Goal: Task Accomplishment & Management: Complete application form

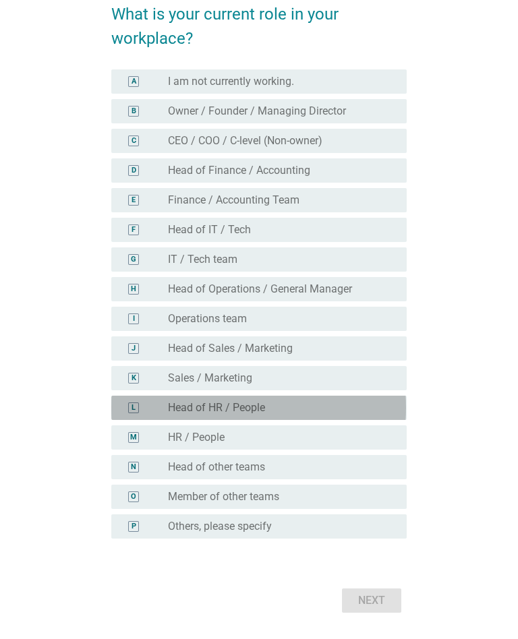
scroll to position [109, 0]
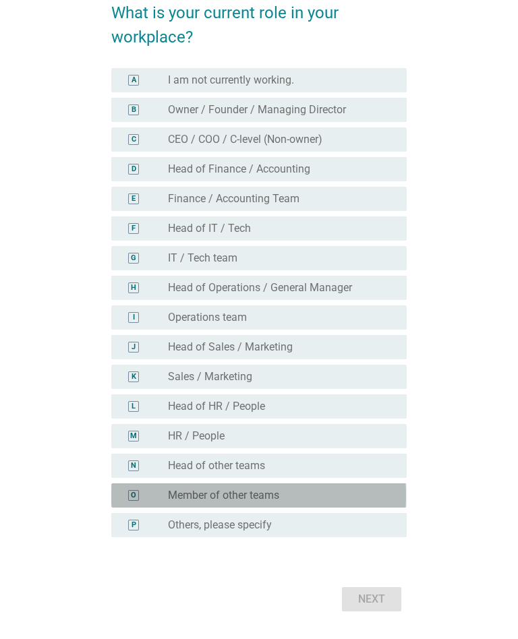
click at [134, 493] on div "O" at bounding box center [133, 495] width 5 height 11
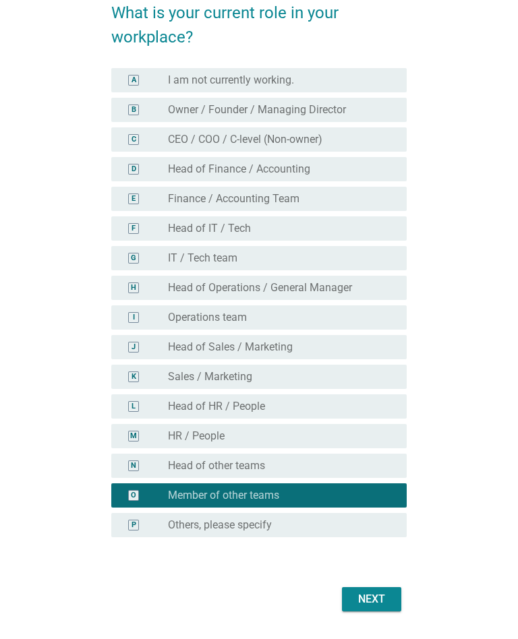
click at [360, 610] on button "Next" at bounding box center [371, 599] width 59 height 24
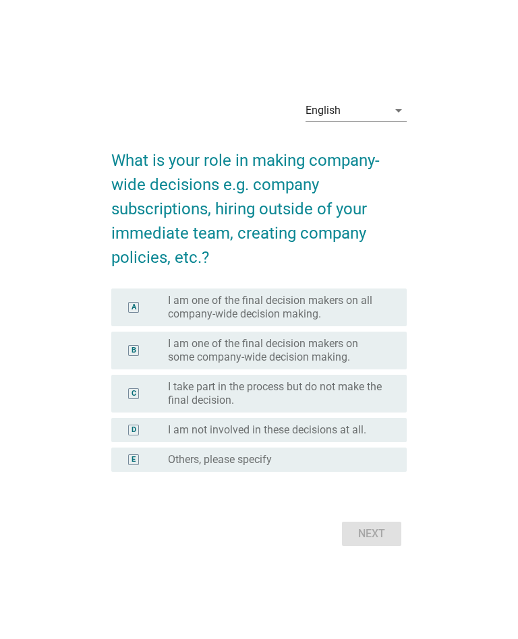
click at [170, 276] on form "What is your role in making company-wide decisions e.g. company subscriptions, …" at bounding box center [258, 342] width 295 height 415
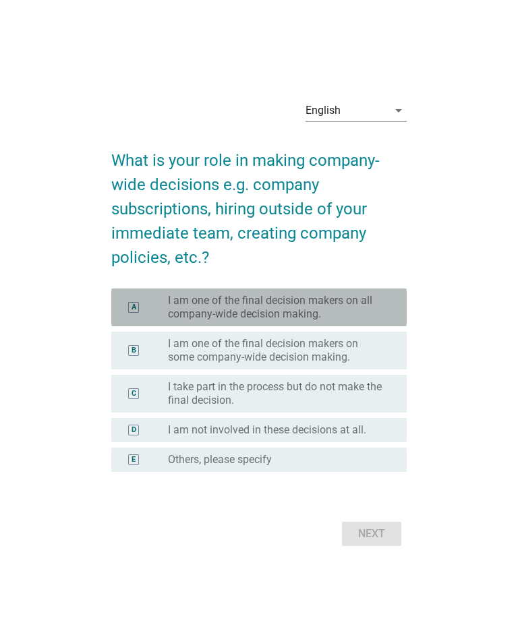
click at [155, 304] on div "A" at bounding box center [145, 307] width 46 height 27
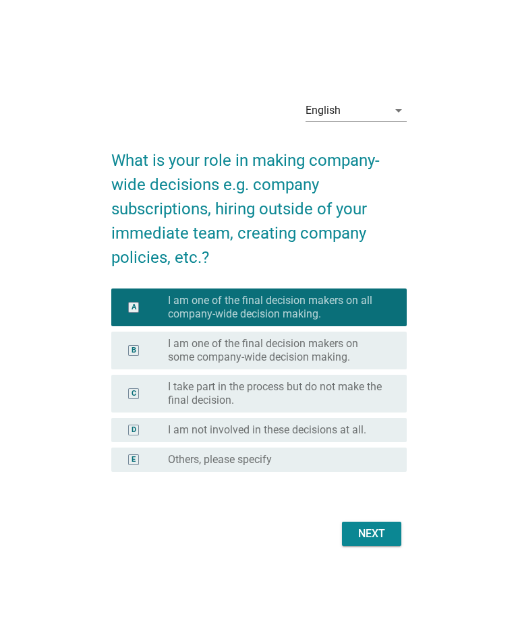
click at [371, 560] on div "English arrow_drop_down What is your role in making company-wide decisions e.g.…" at bounding box center [258, 319] width 316 height 483
click at [363, 523] on button "Next" at bounding box center [371, 534] width 59 height 24
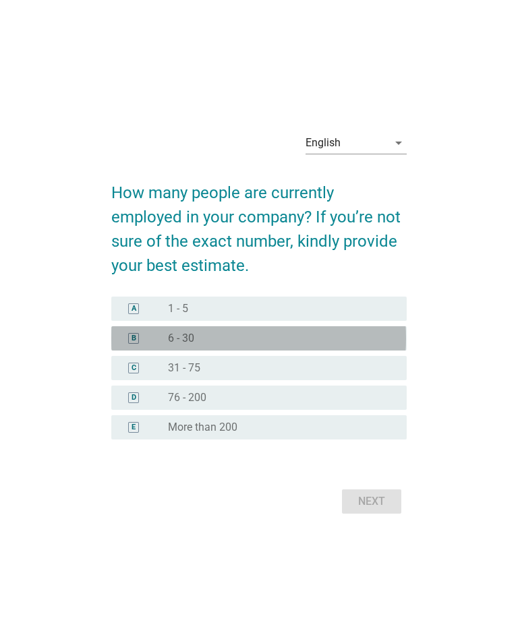
click at [143, 339] on div "B" at bounding box center [133, 338] width 23 height 13
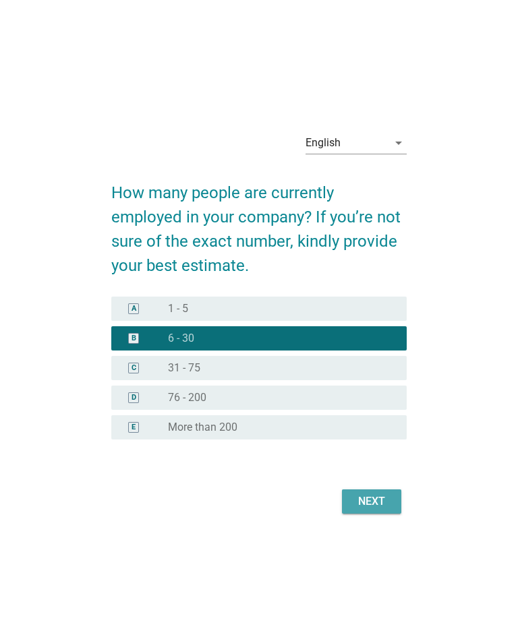
click at [361, 499] on div "Next" at bounding box center [372, 502] width 38 height 16
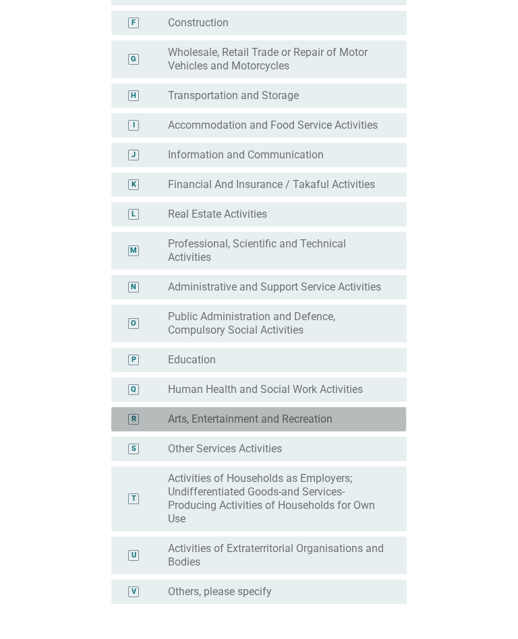
scroll to position [342, 0]
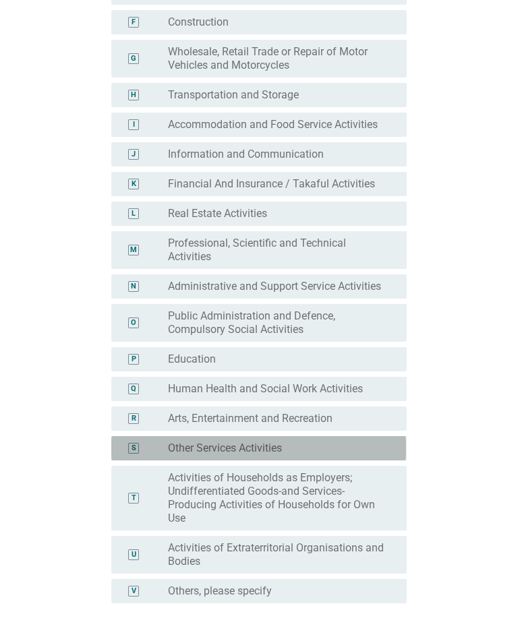
click at [142, 453] on div "S" at bounding box center [133, 448] width 23 height 13
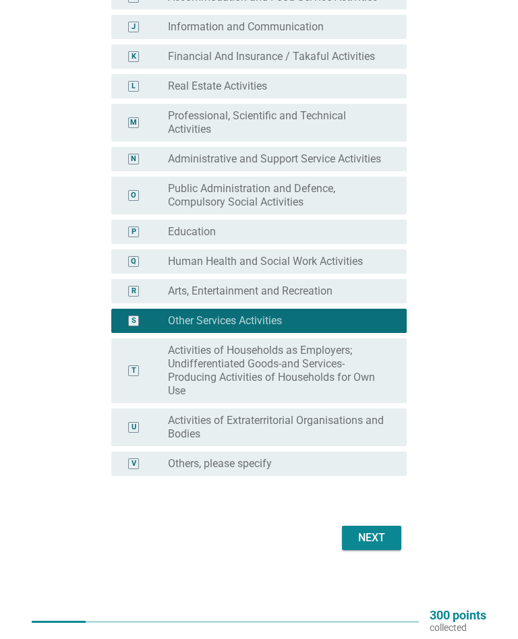
scroll to position [469, 0]
click at [349, 547] on button "Next" at bounding box center [371, 538] width 59 height 24
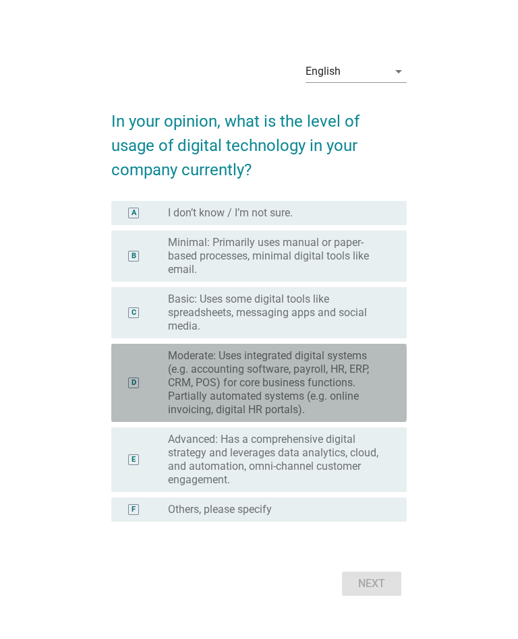
click at [122, 389] on div "D" at bounding box center [133, 382] width 23 height 67
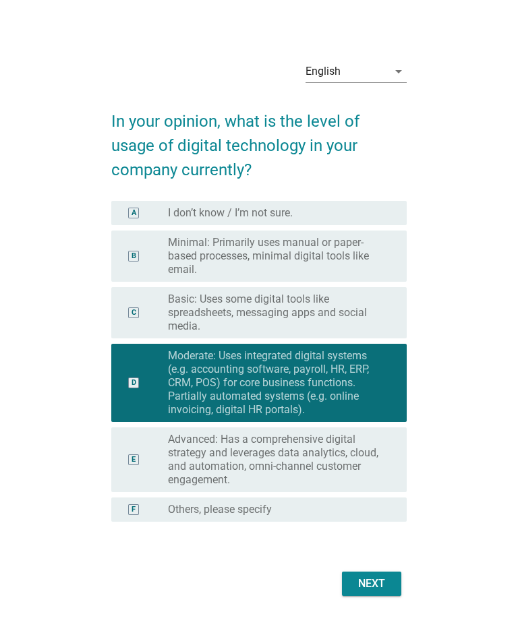
click at [351, 594] on button "Next" at bounding box center [371, 584] width 59 height 24
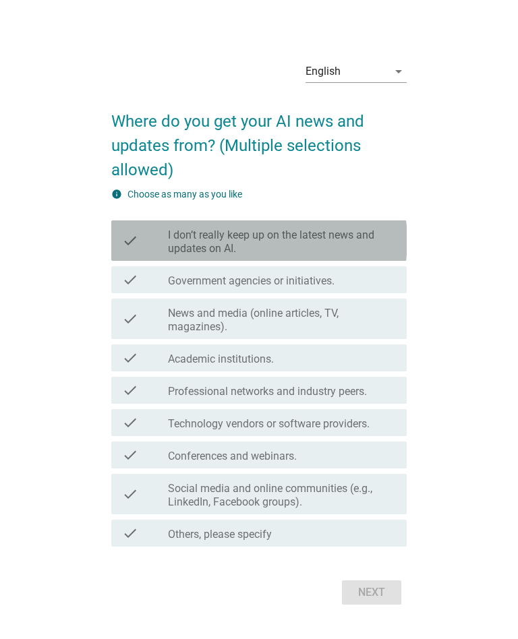
click at [200, 252] on label "I don’t really keep up on the latest news and updates on AI." at bounding box center [282, 242] width 228 height 27
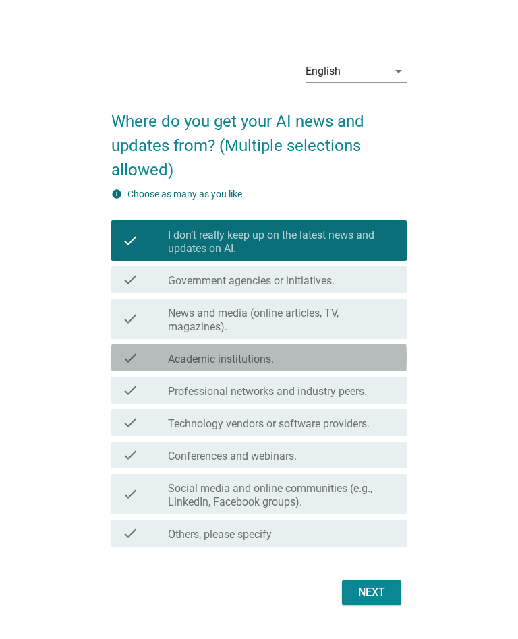
click at [225, 349] on div "check check_box_outline_blank Academic institutions." at bounding box center [258, 358] width 295 height 27
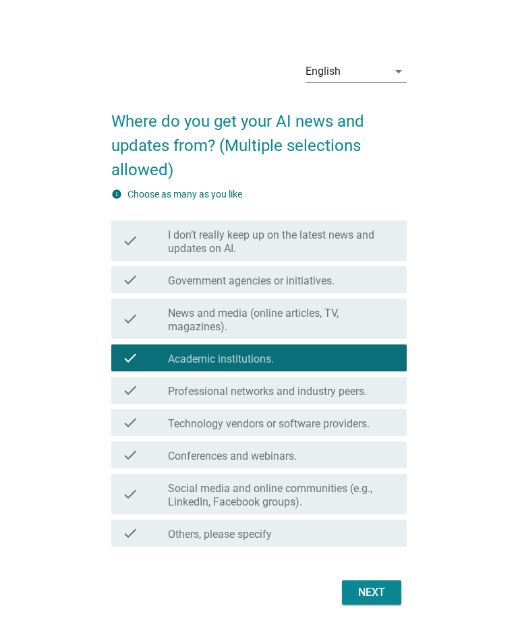
click at [142, 434] on div "check check_box_outline_blank Technology vendors or software providers." at bounding box center [258, 422] width 295 height 27
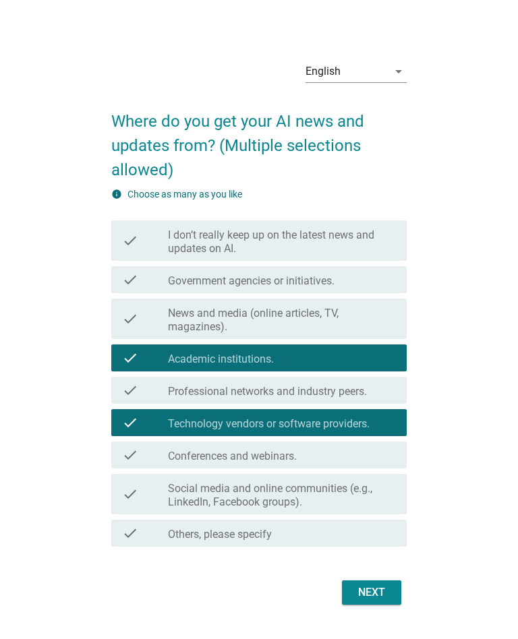
click at [343, 604] on button "Next" at bounding box center [371, 593] width 59 height 24
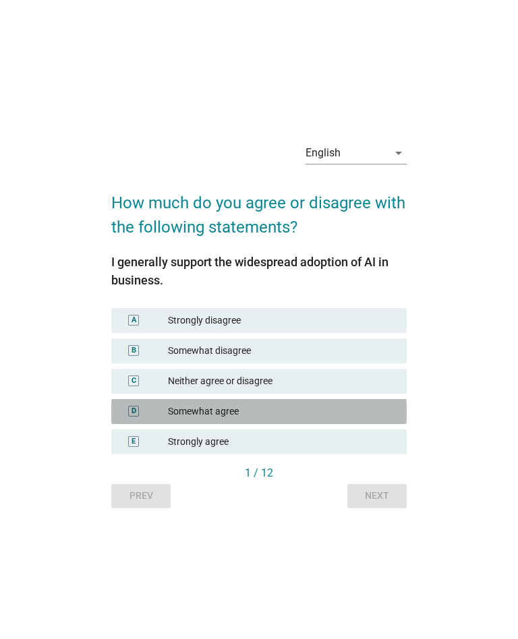
click at [156, 415] on div "D" at bounding box center [145, 412] width 46 height 14
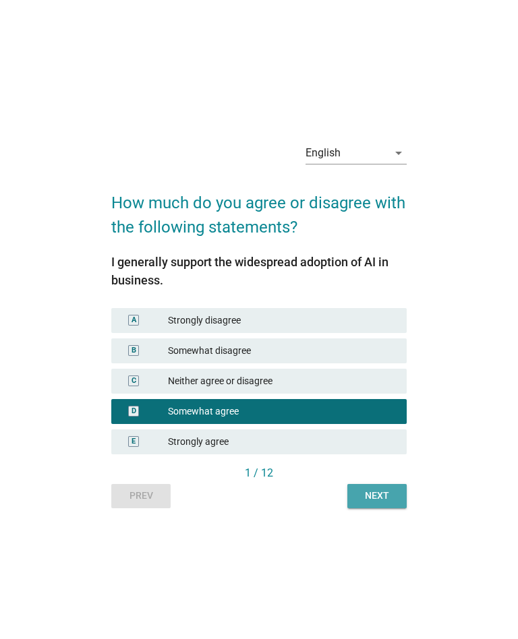
click at [361, 502] on div "Next" at bounding box center [377, 496] width 38 height 14
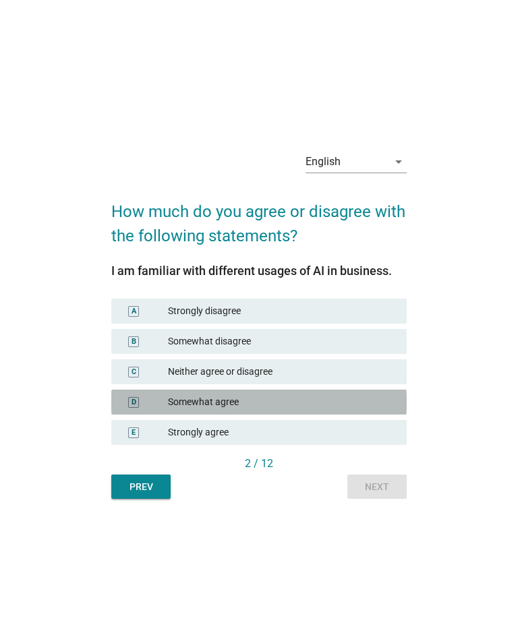
click at [150, 410] on div "D Somewhat agree" at bounding box center [258, 402] width 295 height 25
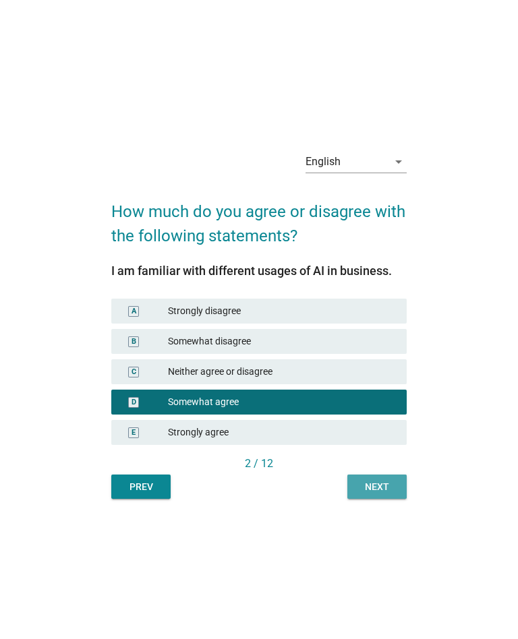
click at [359, 480] on div "Next" at bounding box center [377, 487] width 38 height 14
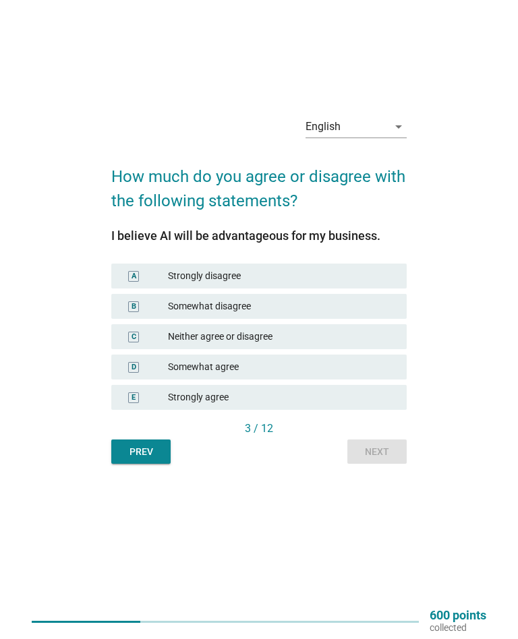
scroll to position [35, 0]
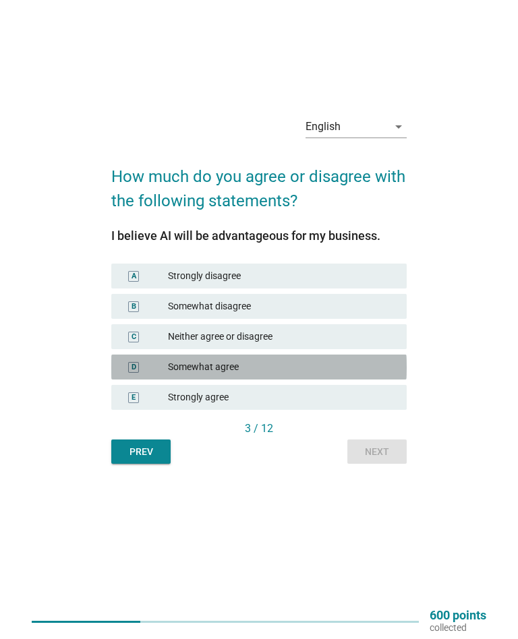
click at [179, 364] on div "Somewhat agree" at bounding box center [282, 367] width 228 height 14
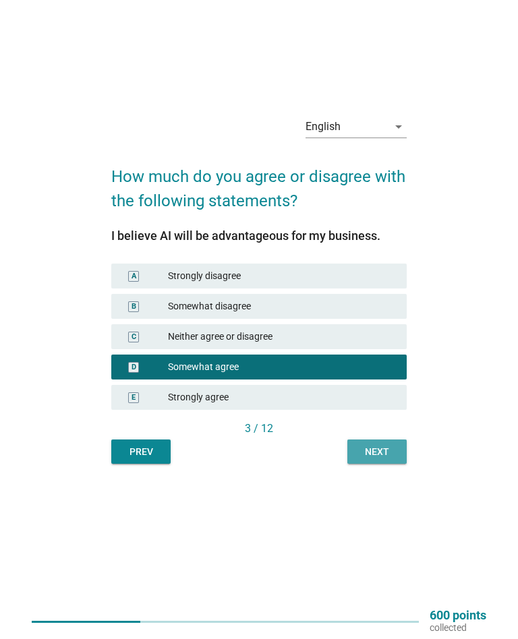
click at [376, 463] on button "Next" at bounding box center [376, 452] width 59 height 24
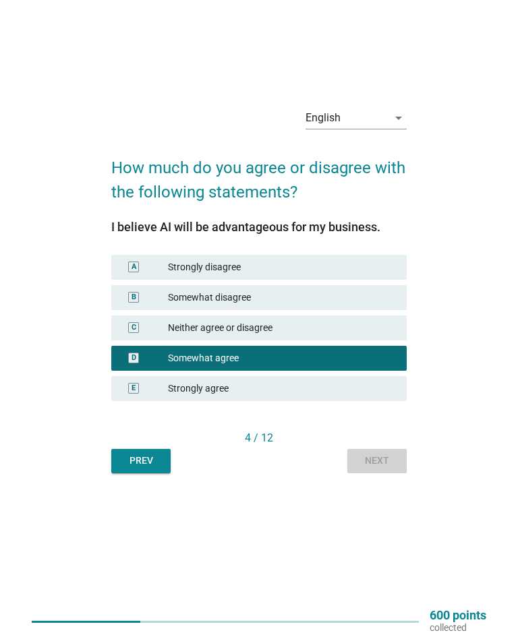
scroll to position [0, 0]
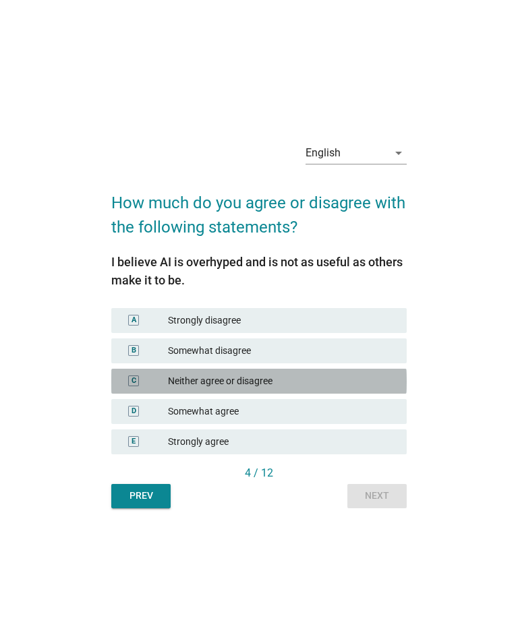
click at [181, 380] on div "Neither agree or disagree" at bounding box center [282, 381] width 228 height 14
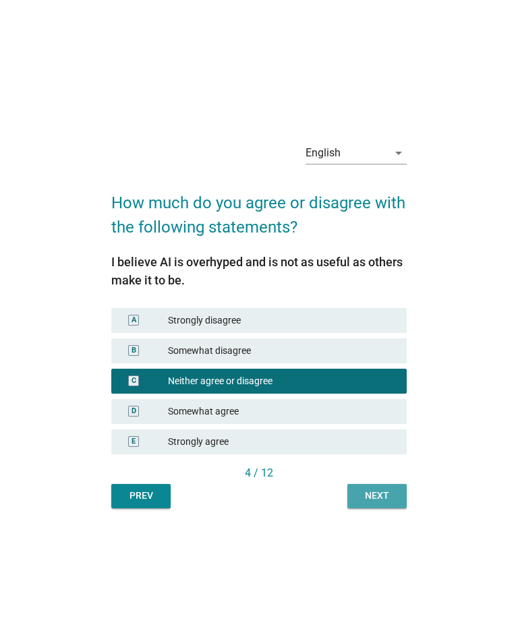
click at [370, 500] on div "Next" at bounding box center [377, 496] width 38 height 14
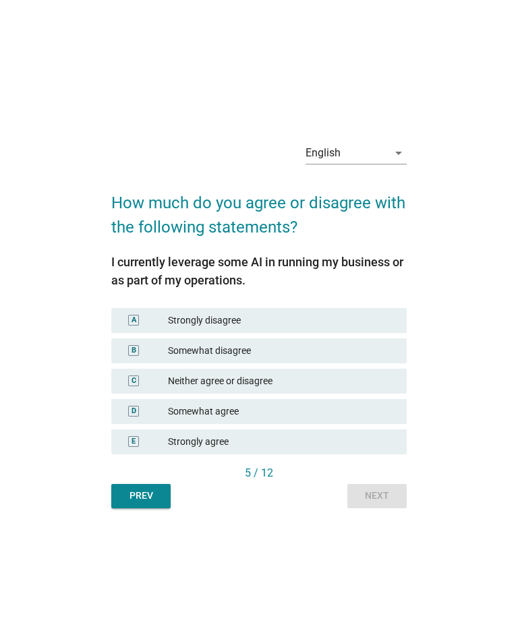
click at [194, 405] on div "Somewhat agree" at bounding box center [282, 412] width 228 height 14
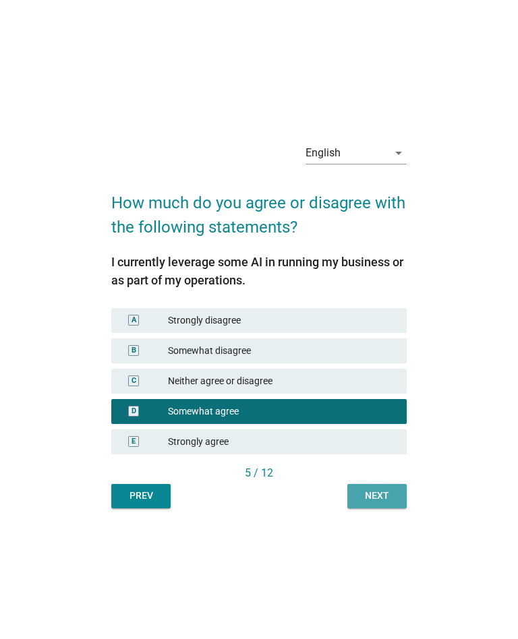
click at [361, 507] on button "Next" at bounding box center [376, 496] width 59 height 24
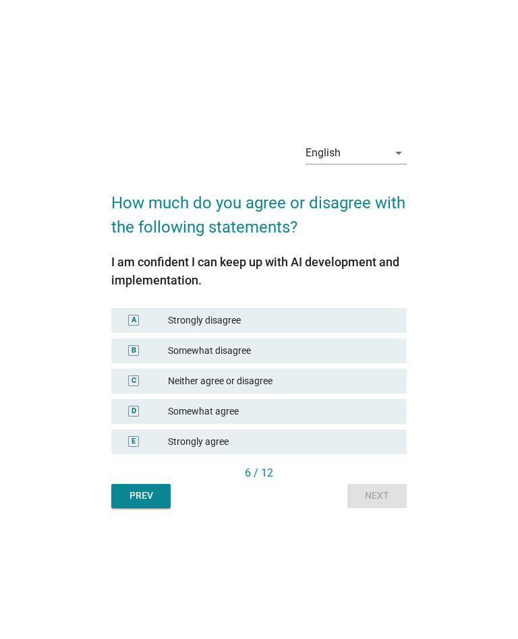
click at [185, 358] on div "B Somewhat disagree" at bounding box center [258, 351] width 295 height 25
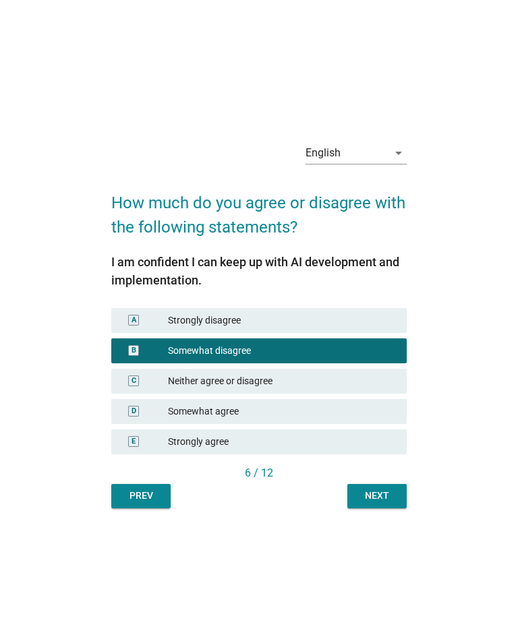
click at [366, 506] on button "Next" at bounding box center [376, 496] width 59 height 24
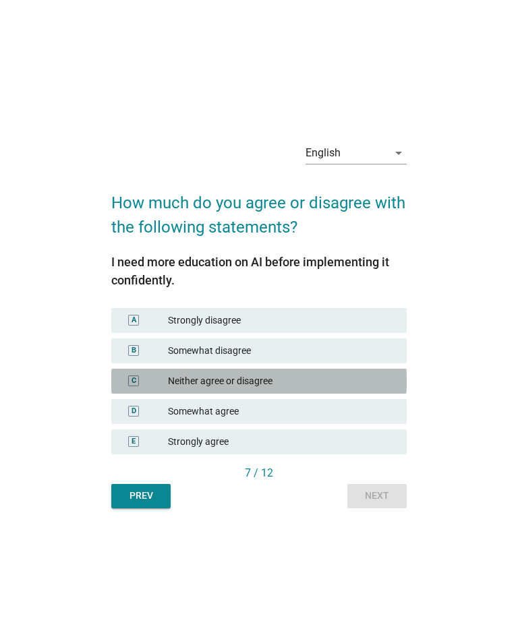
click at [237, 391] on div "C Neither agree or disagree" at bounding box center [258, 381] width 295 height 25
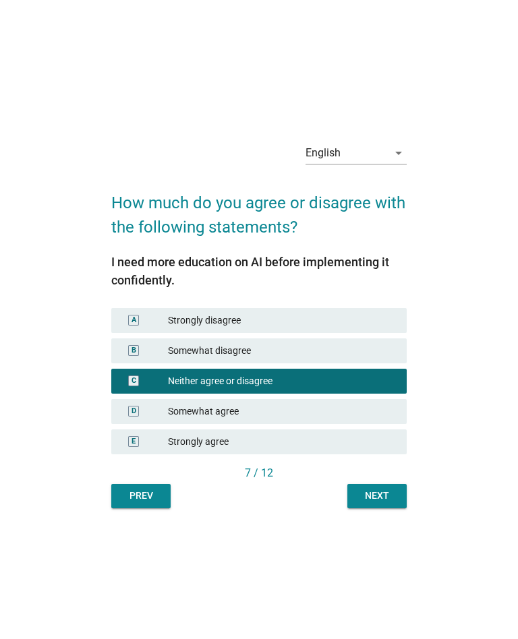
click at [357, 506] on button "Next" at bounding box center [376, 496] width 59 height 24
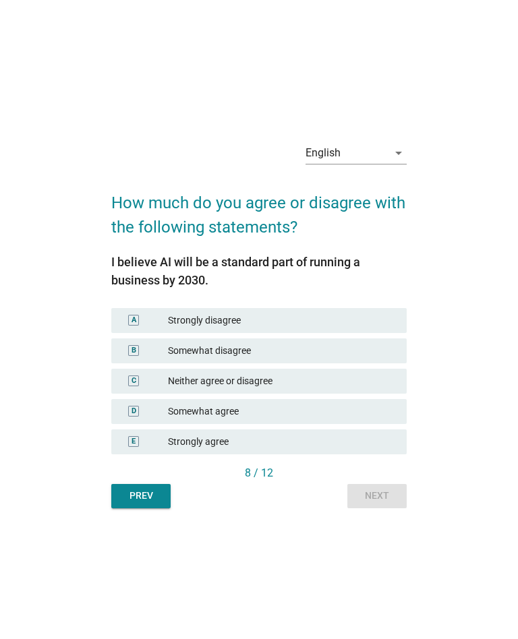
click at [214, 423] on div "D Somewhat agree" at bounding box center [258, 411] width 295 height 25
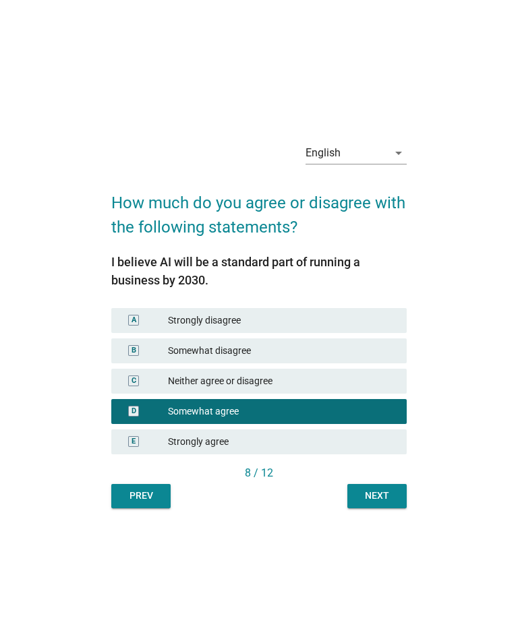
click at [367, 506] on button "Next" at bounding box center [376, 496] width 59 height 24
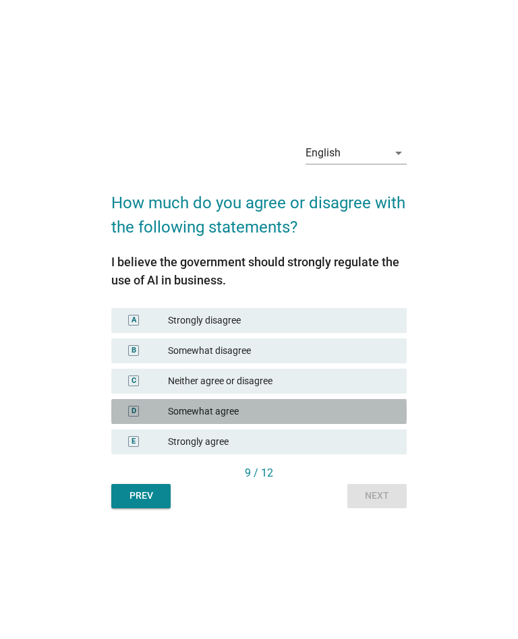
click at [205, 421] on div "D Somewhat agree" at bounding box center [258, 411] width 295 height 25
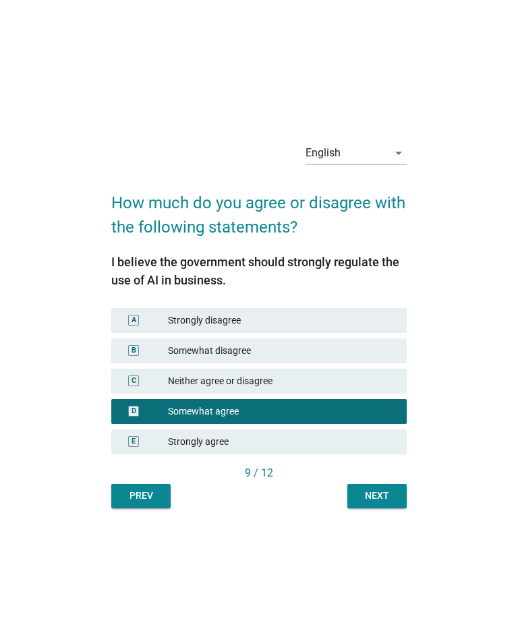
click at [386, 500] on div "Next" at bounding box center [377, 496] width 38 height 14
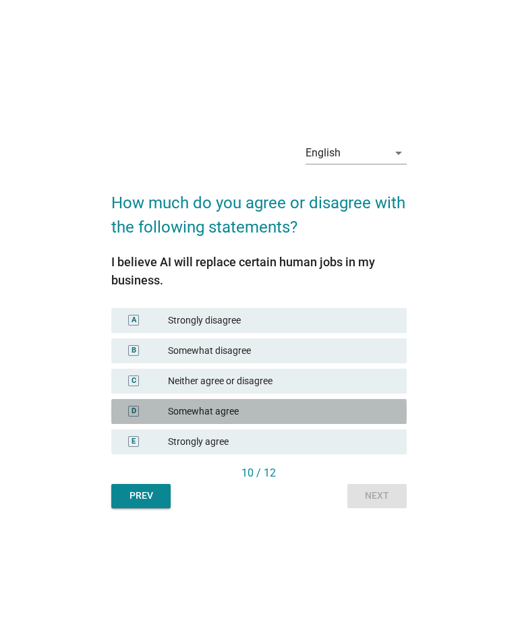
click at [200, 405] on div "Somewhat agree" at bounding box center [282, 412] width 228 height 14
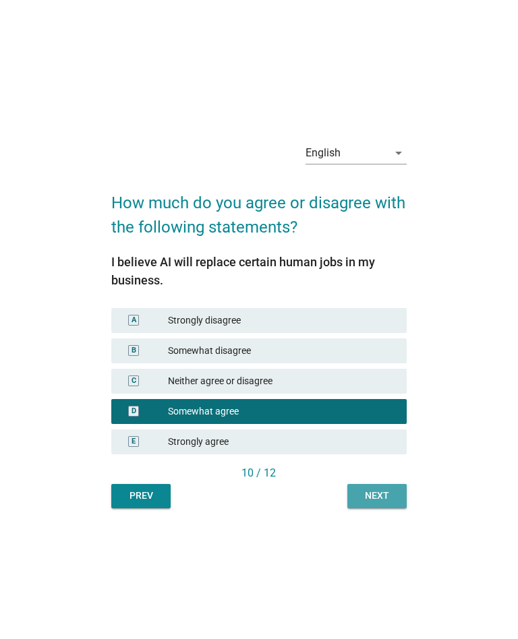
click at [378, 501] on div "Next" at bounding box center [377, 496] width 38 height 14
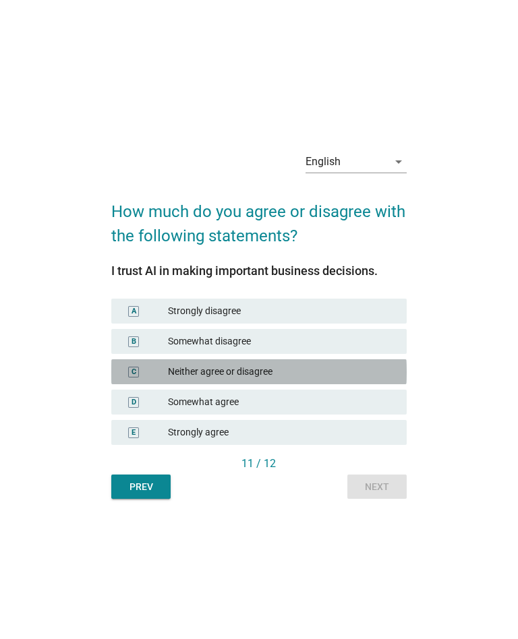
click at [169, 382] on div "C Neither agree or disagree" at bounding box center [258, 371] width 295 height 25
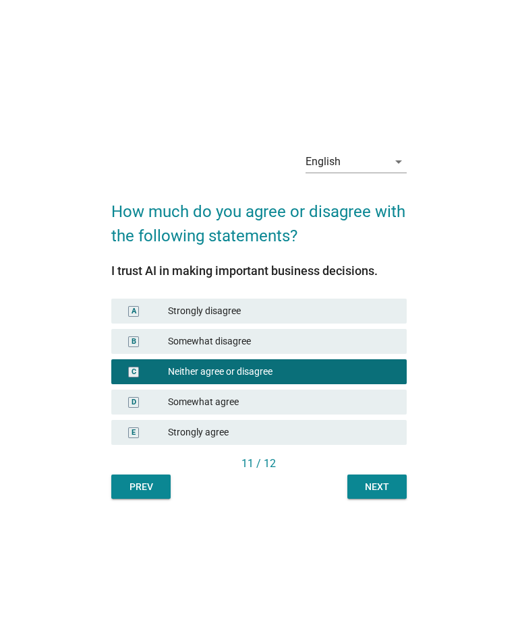
click at [372, 497] on button "Next" at bounding box center [376, 487] width 59 height 24
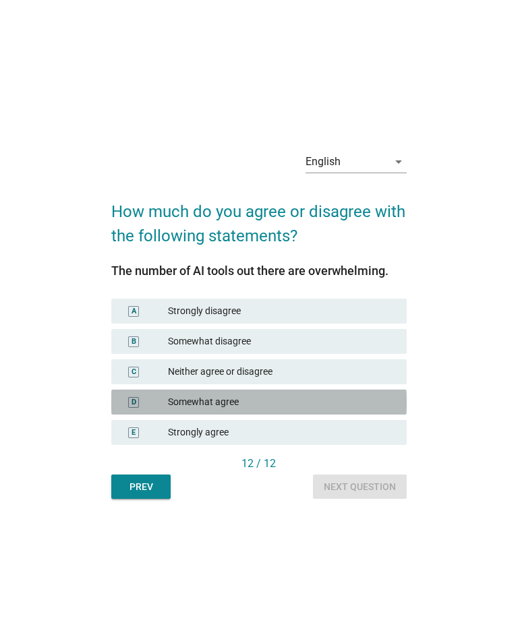
click at [177, 409] on div "D Somewhat agree" at bounding box center [258, 402] width 295 height 25
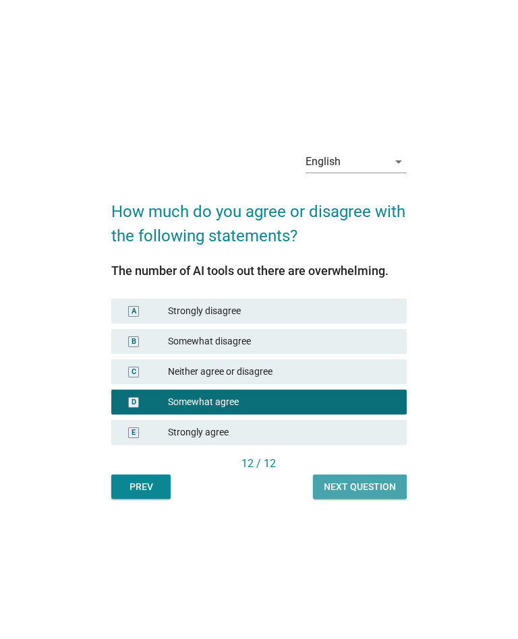
click at [346, 492] on div "Next question" at bounding box center [360, 487] width 72 height 14
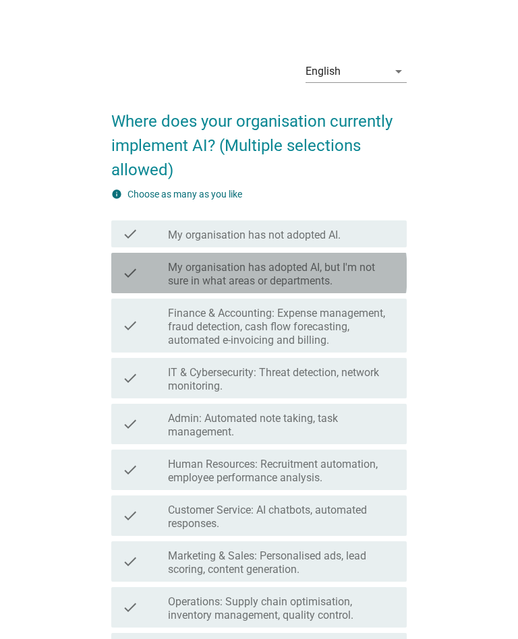
click at [162, 292] on div "check check_box_outline_blank My organisation has adopted AI, but I'm not sure …" at bounding box center [258, 273] width 295 height 40
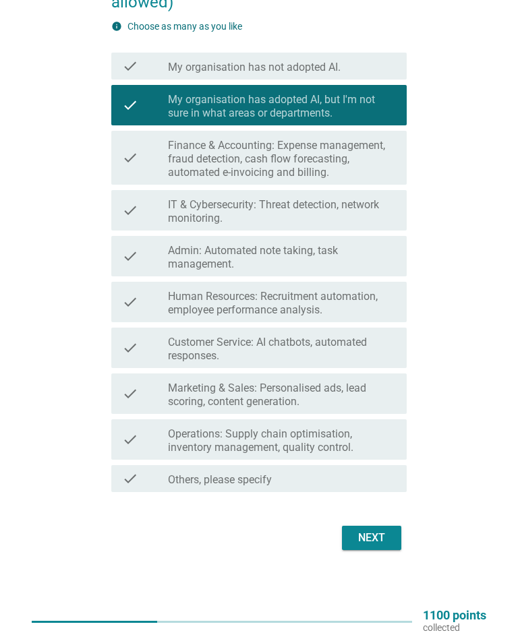
scroll to position [168, 0]
click at [355, 546] on button "Next" at bounding box center [371, 538] width 59 height 24
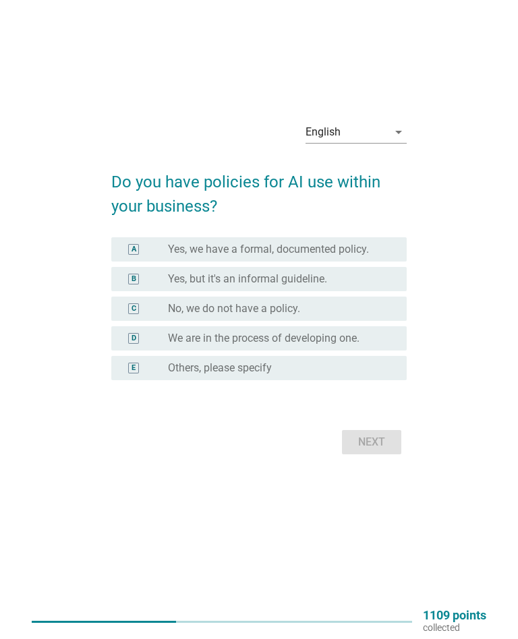
scroll to position [0, 0]
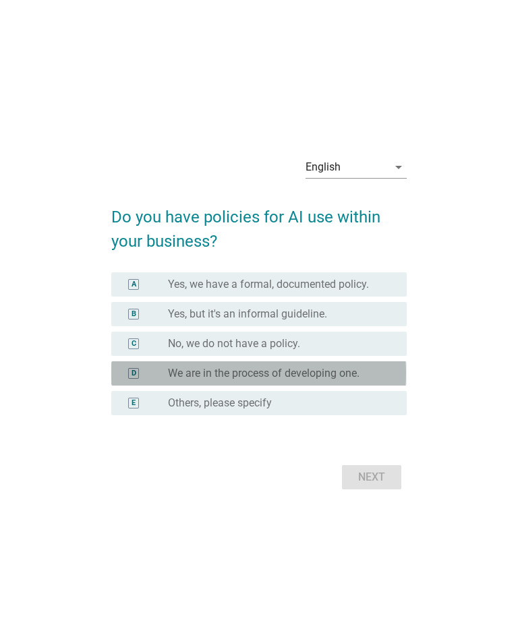
click at [183, 367] on label "We are in the process of developing one." at bounding box center [264, 373] width 192 height 13
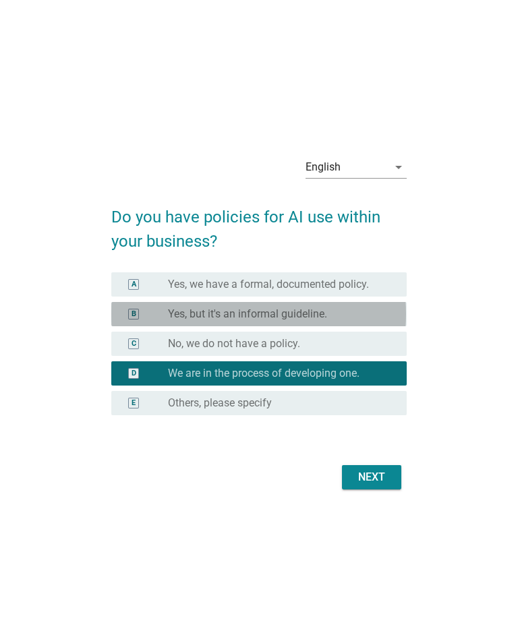
click at [154, 316] on div "B" at bounding box center [145, 313] width 46 height 13
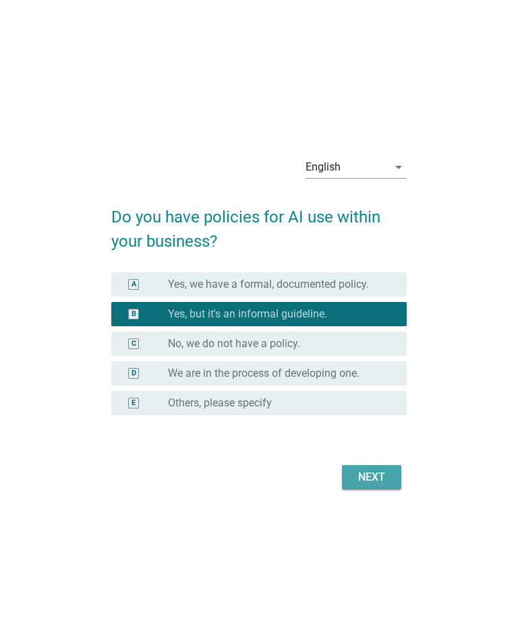
click at [356, 488] on button "Next" at bounding box center [371, 477] width 59 height 24
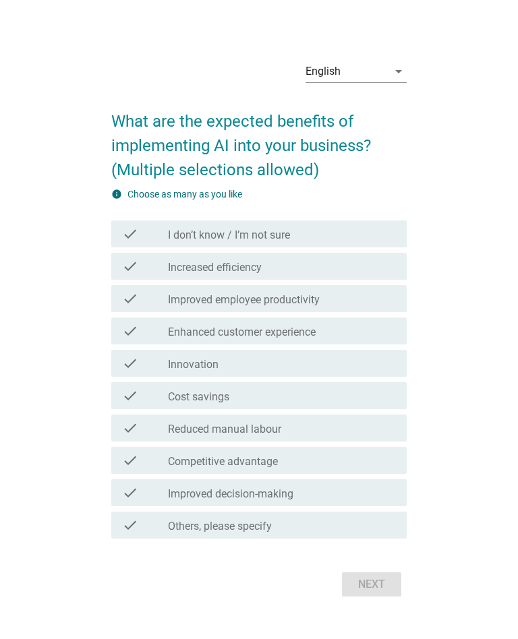
click at [131, 271] on icon "check" at bounding box center [130, 266] width 16 height 16
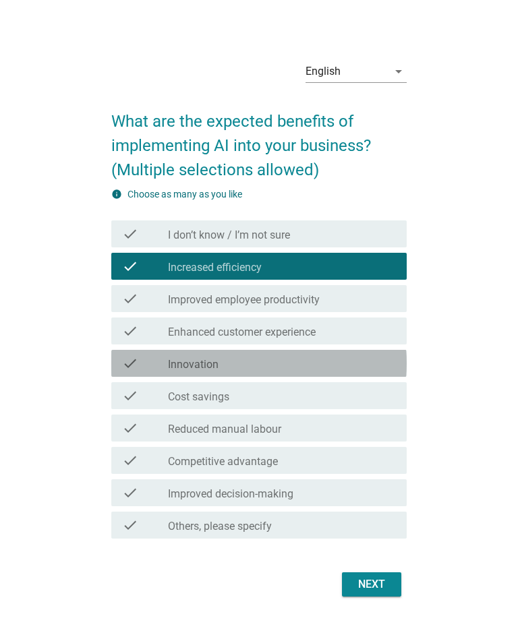
click at [175, 370] on label "Innovation" at bounding box center [193, 364] width 51 height 13
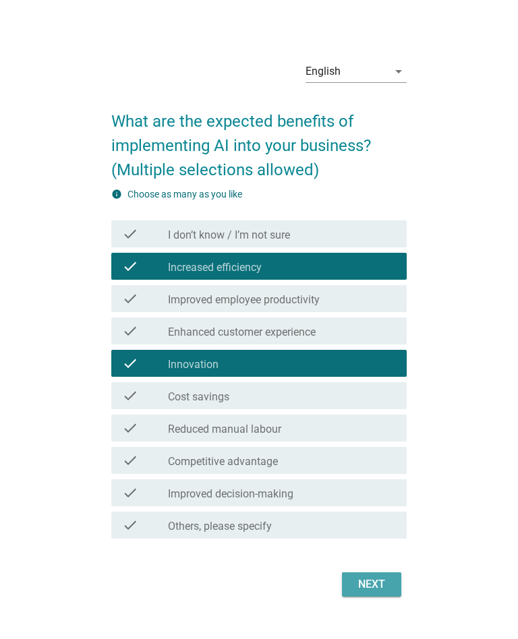
click at [373, 595] on button "Next" at bounding box center [371, 585] width 59 height 24
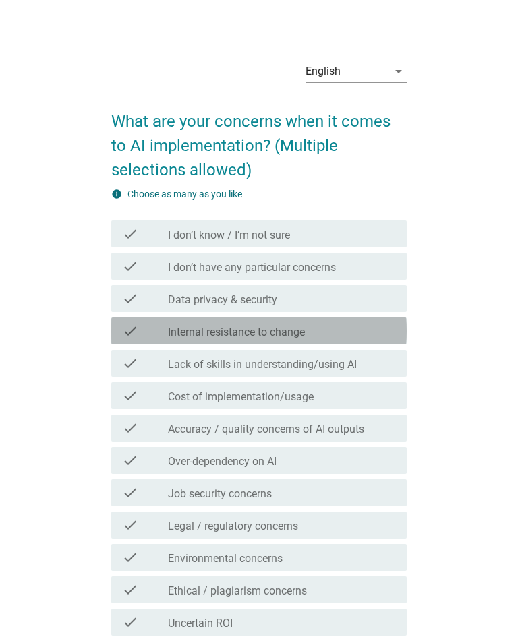
click at [148, 324] on div "check" at bounding box center [145, 331] width 46 height 16
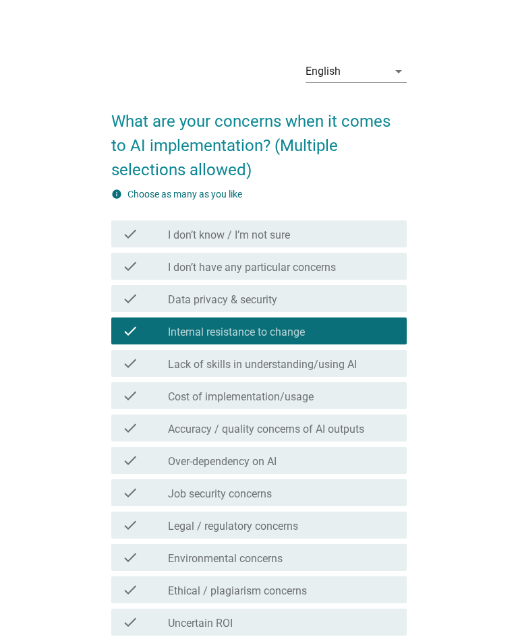
click at [188, 524] on label "Legal / regulatory concerns" at bounding box center [233, 526] width 130 height 13
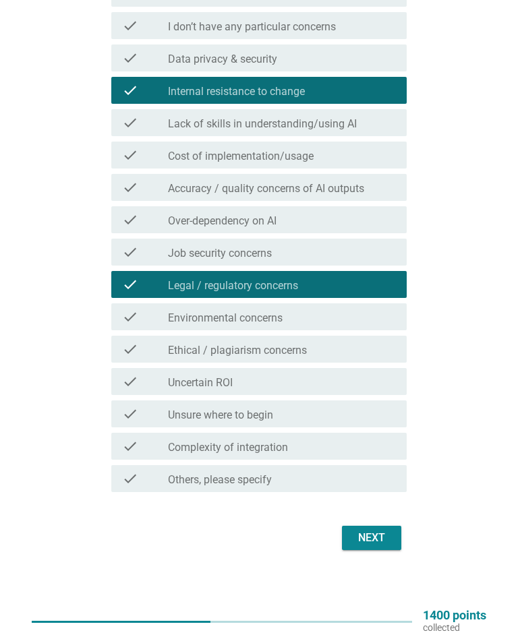
scroll to position [241, 0]
click at [366, 541] on div "Next" at bounding box center [372, 538] width 38 height 16
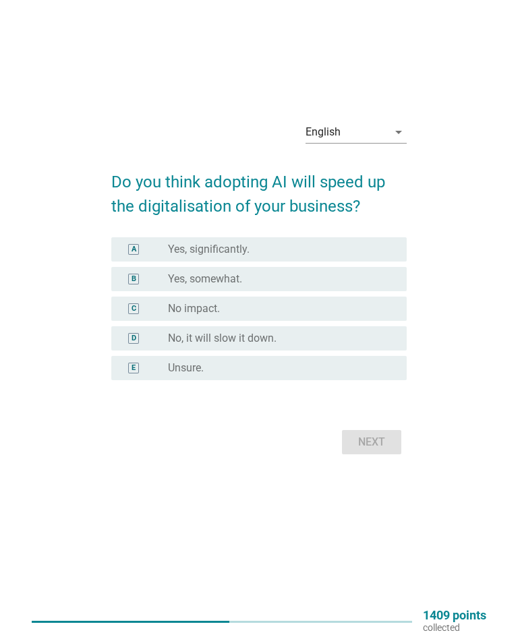
scroll to position [0, 0]
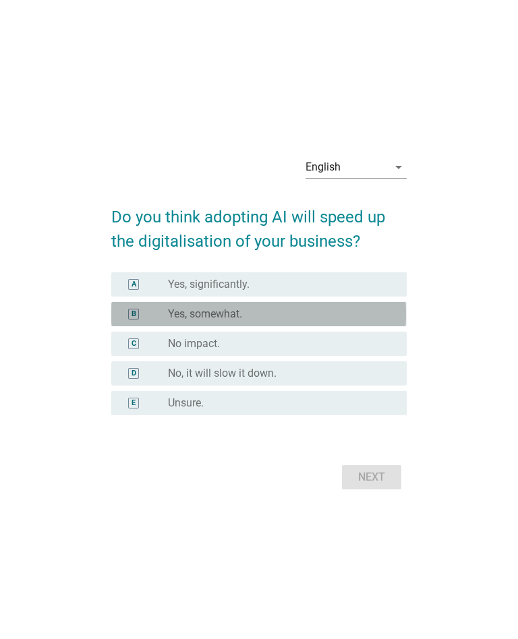
click at [185, 311] on label "Yes, somewhat." at bounding box center [205, 313] width 74 height 13
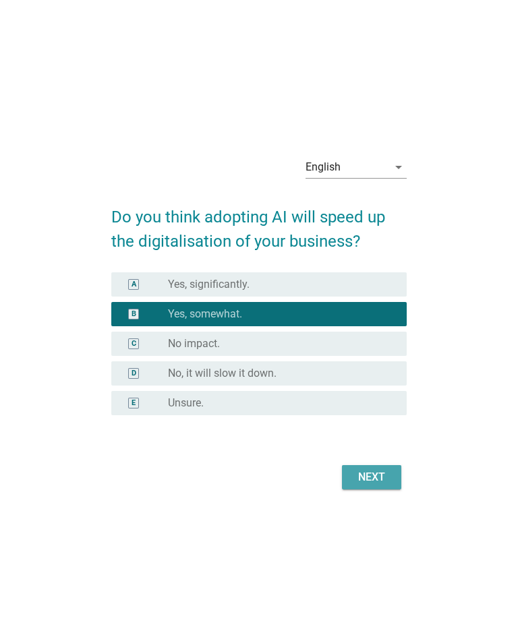
click at [383, 486] on button "Next" at bounding box center [371, 477] width 59 height 24
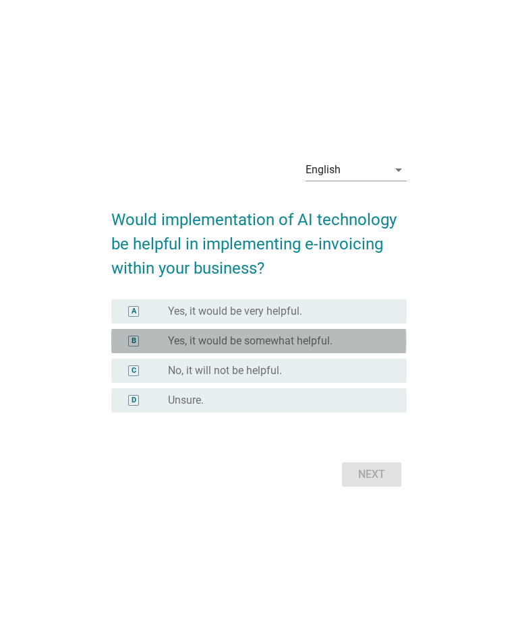
click at [245, 330] on div "B radio_button_unchecked Yes, it would be somewhat helpful." at bounding box center [258, 341] width 295 height 24
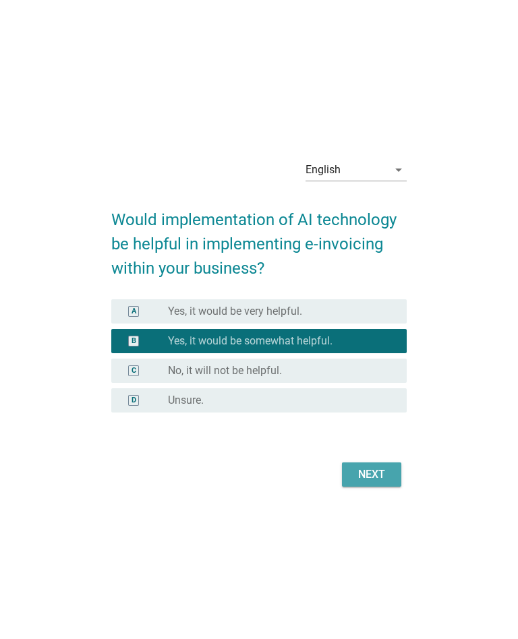
click at [368, 481] on div "Next" at bounding box center [372, 475] width 38 height 16
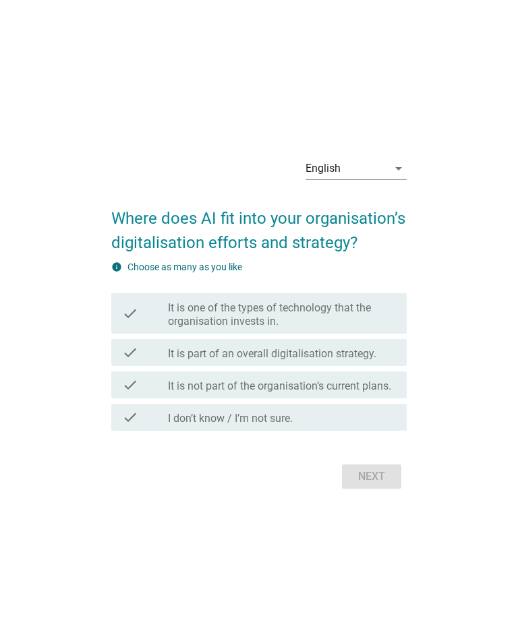
click at [187, 386] on label "It is not part of the organisation’s current plans." at bounding box center [279, 386] width 223 height 13
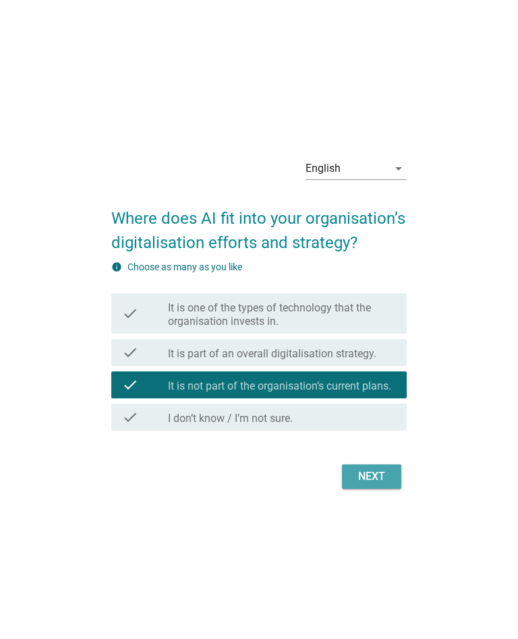
click at [359, 478] on div "Next" at bounding box center [372, 477] width 38 height 16
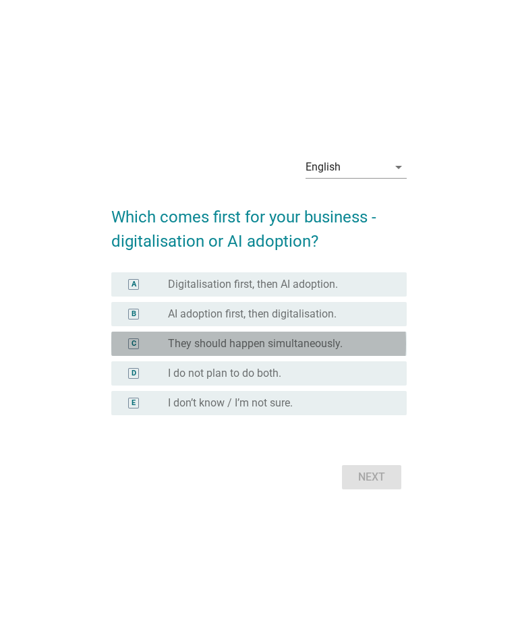
click at [219, 350] on label "They should happen simultaneously." at bounding box center [255, 343] width 175 height 13
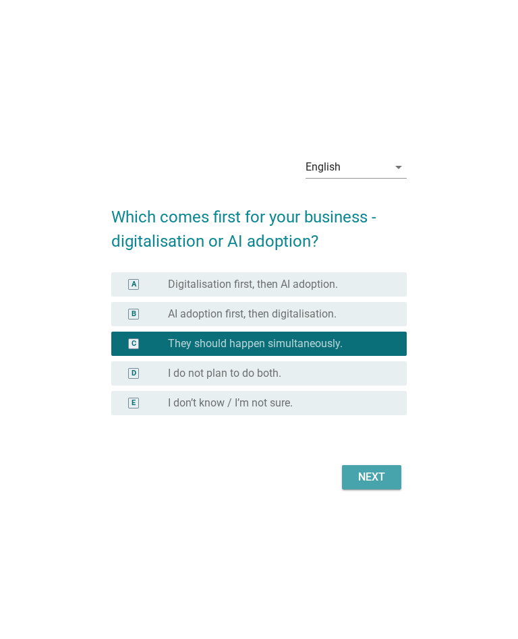
click at [363, 475] on div "Next" at bounding box center [372, 477] width 38 height 16
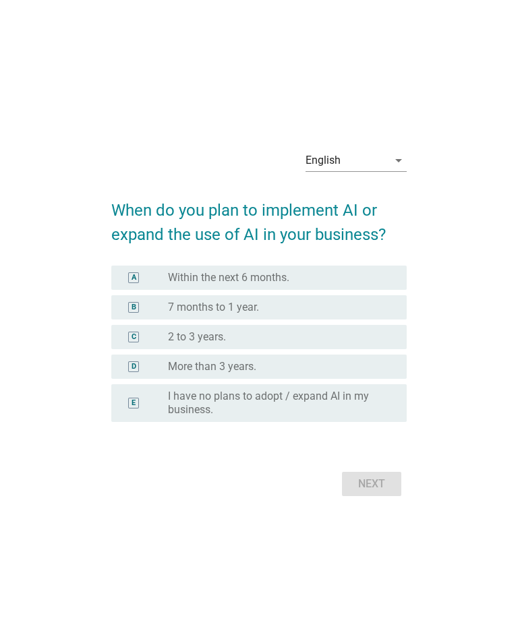
click at [168, 301] on label "7 months to 1 year." at bounding box center [213, 307] width 91 height 13
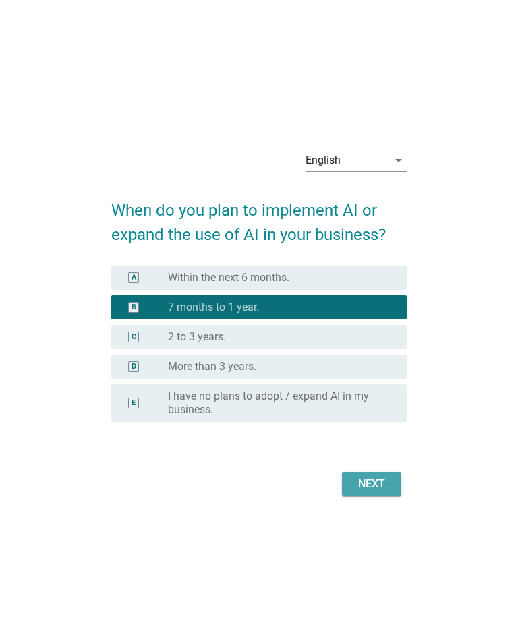
click at [367, 488] on div "Next" at bounding box center [372, 484] width 38 height 16
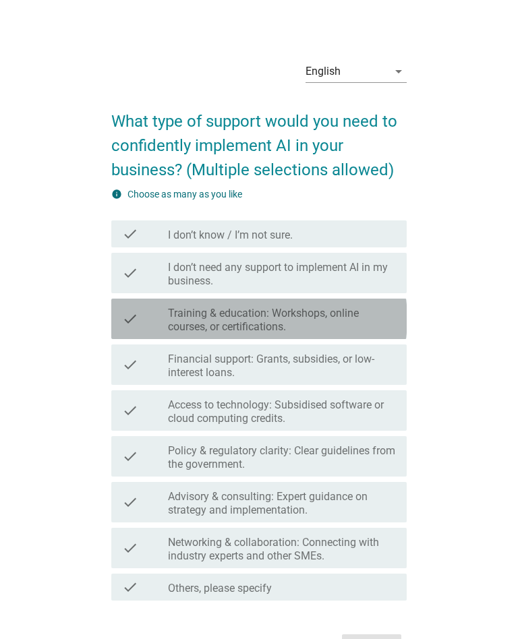
click at [175, 313] on label "Training & education: Workshops, online courses, or certifications." at bounding box center [282, 320] width 228 height 27
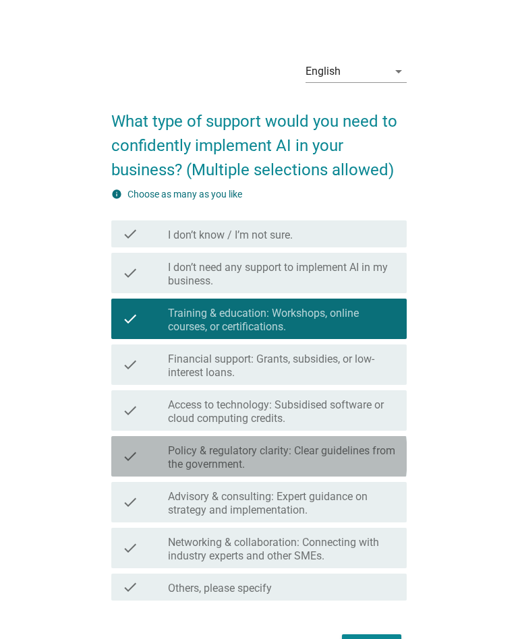
click at [259, 461] on label "Policy & regulatory clarity: Clear guidelines from the government." at bounding box center [282, 457] width 228 height 27
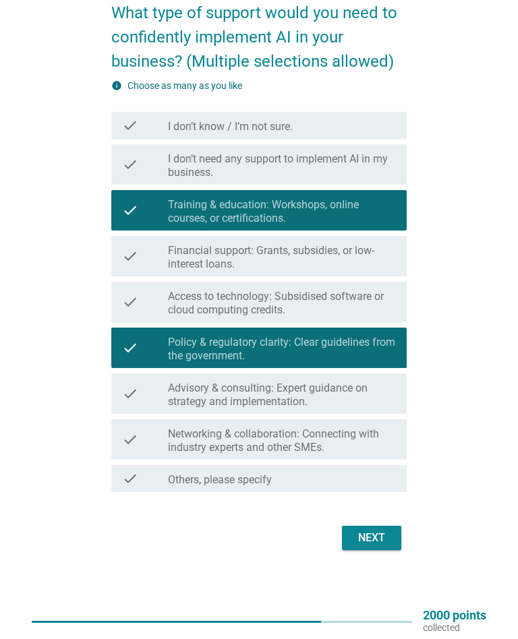
scroll to position [109, 0]
click at [373, 546] on button "Next" at bounding box center [371, 538] width 59 height 24
